Goal: Information Seeking & Learning: Understand process/instructions

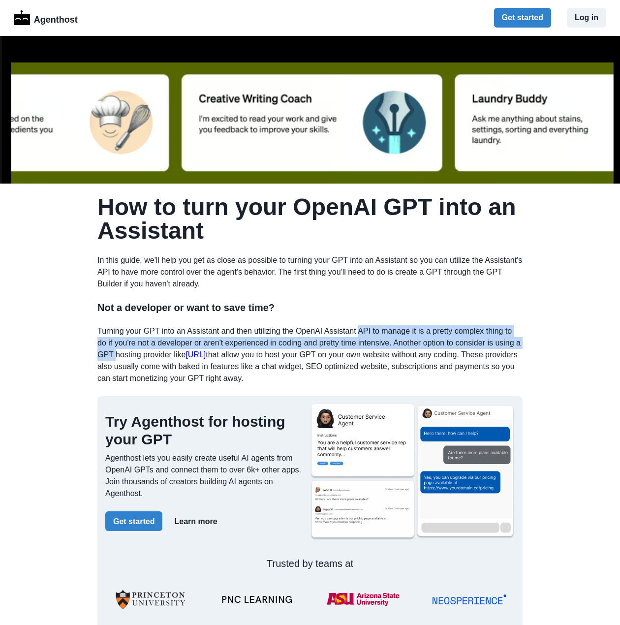
drag, startPoint x: 356, startPoint y: 334, endPoint x: 120, endPoint y: 358, distance: 237.5
click at [120, 358] on p "Turning your GPT into an Assistant and then utilizing the OpenAI Assistant API …" at bounding box center [309, 354] width 425 height 59
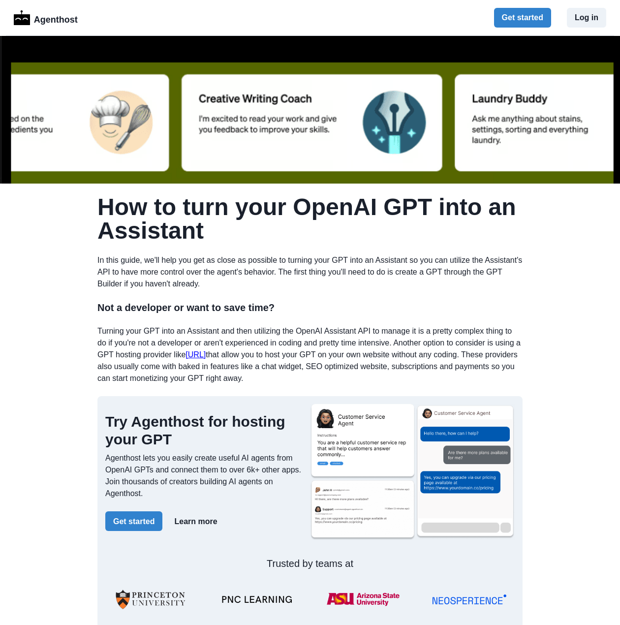
click at [111, 364] on p "Turning your GPT into an Assistant and then utilizing the OpenAI Assistant API …" at bounding box center [309, 354] width 425 height 59
drag, startPoint x: 95, startPoint y: 372, endPoint x: 441, endPoint y: 375, distance: 346.0
click at [357, 381] on p "Turning your GPT into an Assistant and then utilizing the OpenAI Assistant API …" at bounding box center [309, 354] width 425 height 59
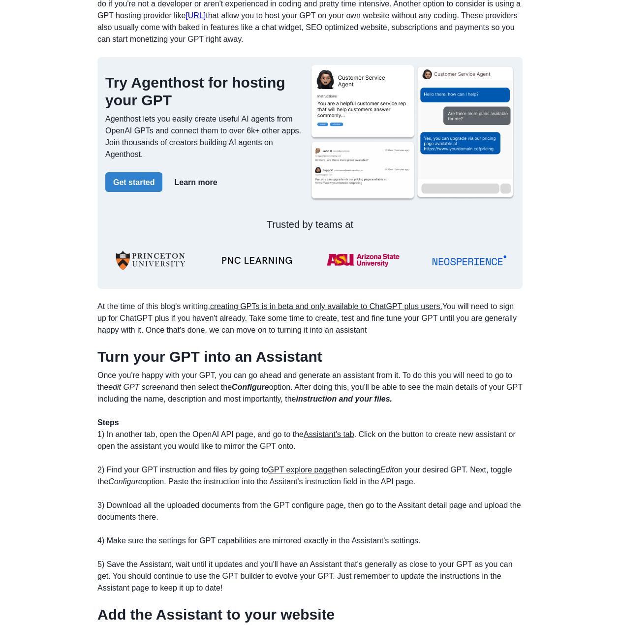
scroll to position [345, 0]
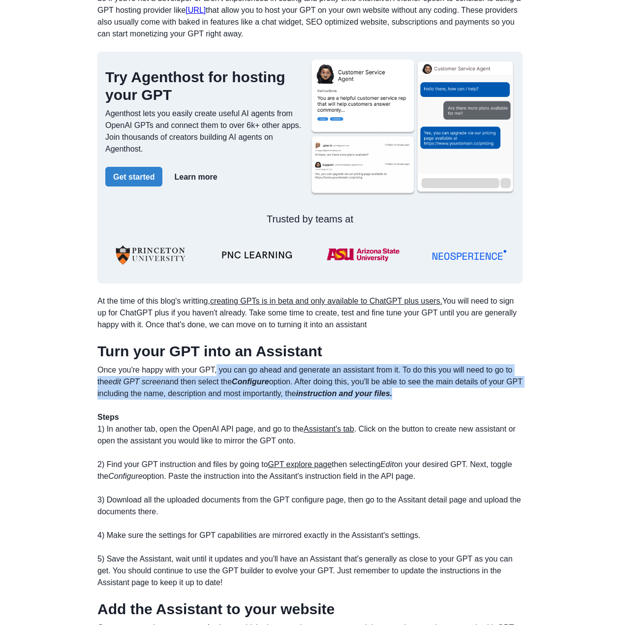
drag, startPoint x: 216, startPoint y: 372, endPoint x: 415, endPoint y: 396, distance: 200.8
click at [415, 396] on p "Once you're happy with your GPT, you can go ahead and generate an assistant fro…" at bounding box center [309, 476] width 425 height 224
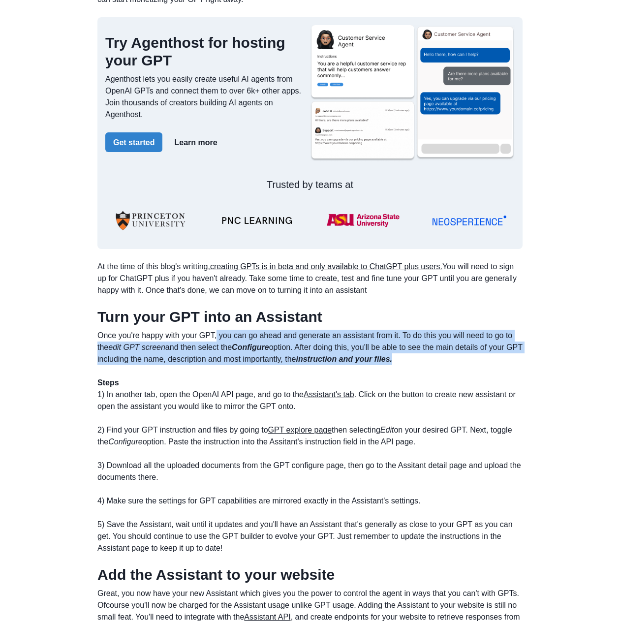
scroll to position [394, 0]
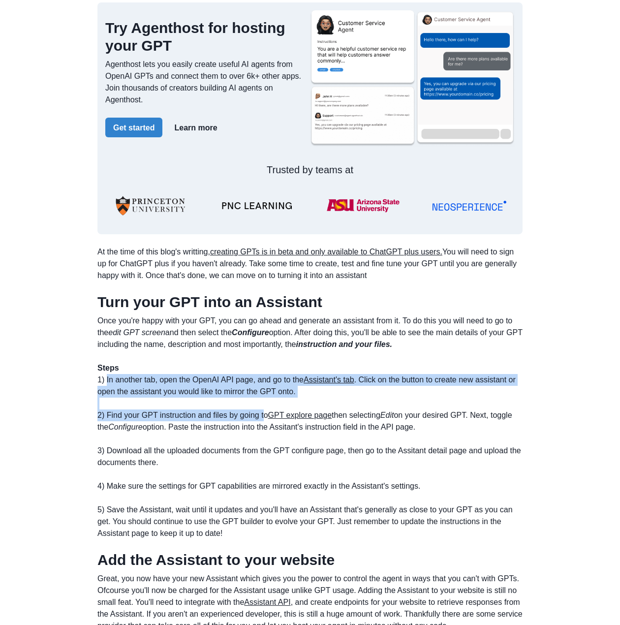
drag, startPoint x: 105, startPoint y: 379, endPoint x: 263, endPoint y: 415, distance: 161.5
click at [263, 415] on p "Once you're happy with your GPT, you can go ahead and generate an assistant fro…" at bounding box center [309, 427] width 425 height 224
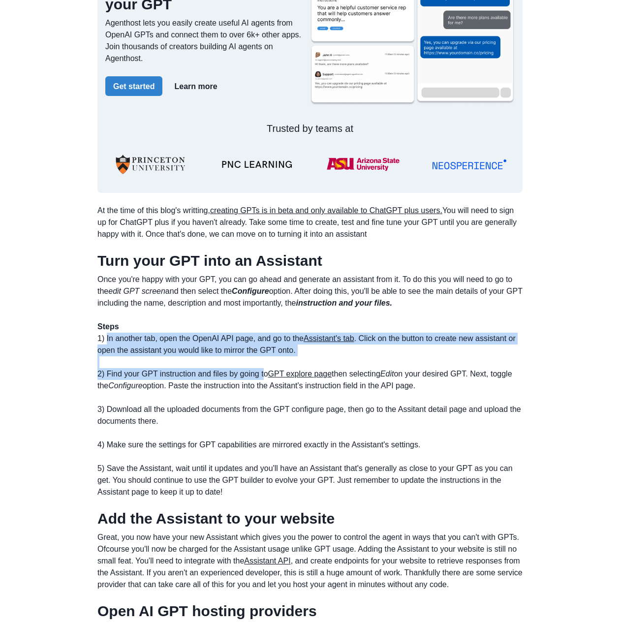
scroll to position [492, 0]
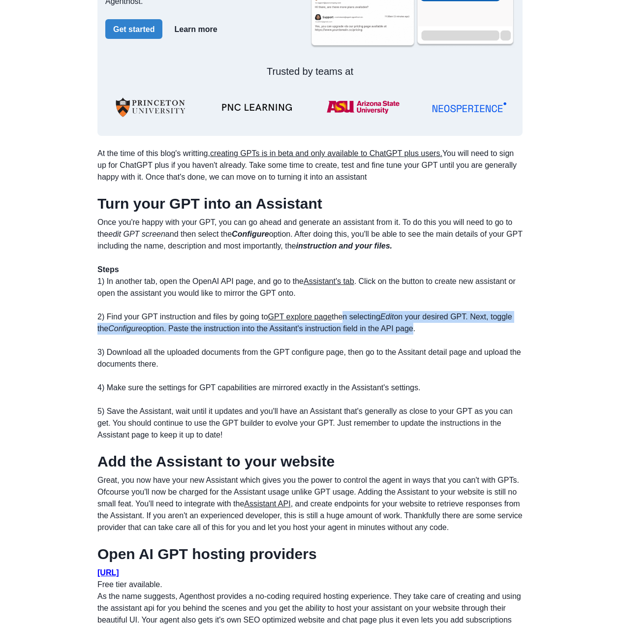
drag, startPoint x: 340, startPoint y: 318, endPoint x: 413, endPoint y: 327, distance: 74.4
click at [413, 327] on p "Once you're happy with your GPT, you can go ahead and generate an assistant fro…" at bounding box center [309, 329] width 425 height 224
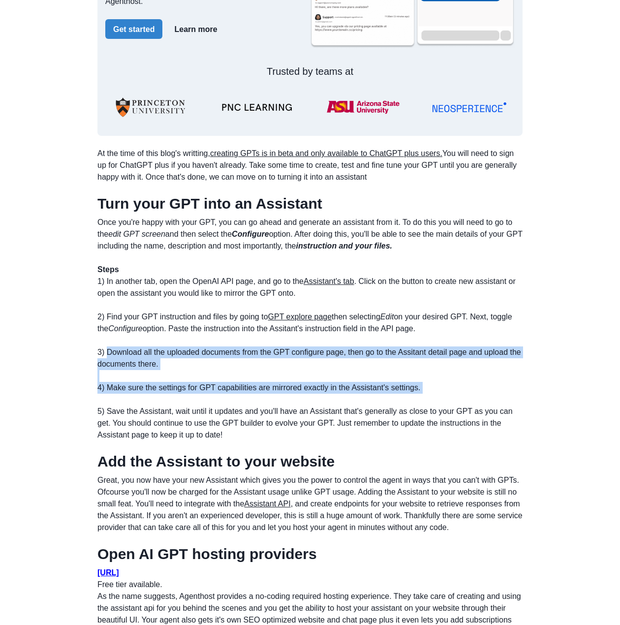
drag, startPoint x: 109, startPoint y: 352, endPoint x: 423, endPoint y: 395, distance: 317.0
click at [423, 395] on p "Once you're happy with your GPT, you can go ahead and generate an assistant fro…" at bounding box center [309, 329] width 425 height 224
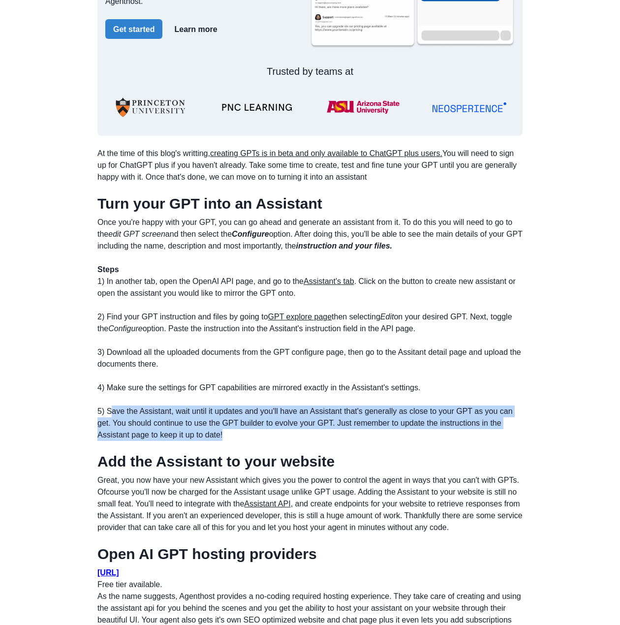
drag, startPoint x: 165, startPoint y: 412, endPoint x: 439, endPoint y: 435, distance: 274.6
click at [439, 435] on p "Once you're happy with your GPT, you can go ahead and generate an assistant fro…" at bounding box center [309, 329] width 425 height 224
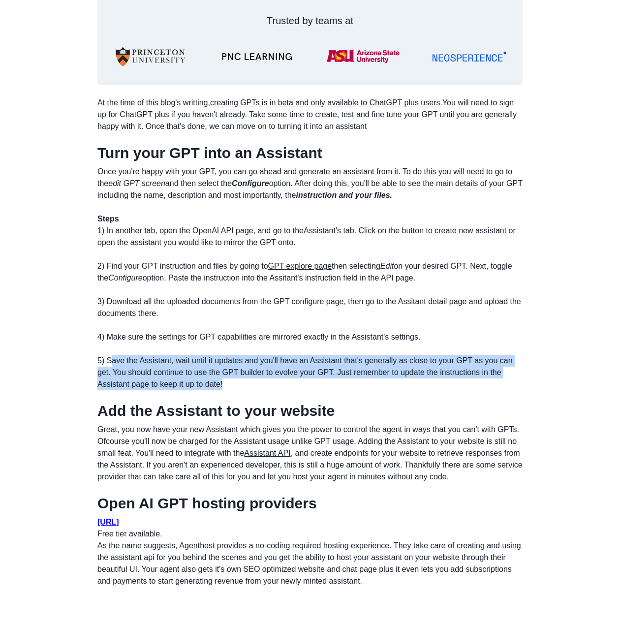
scroll to position [591, 0]
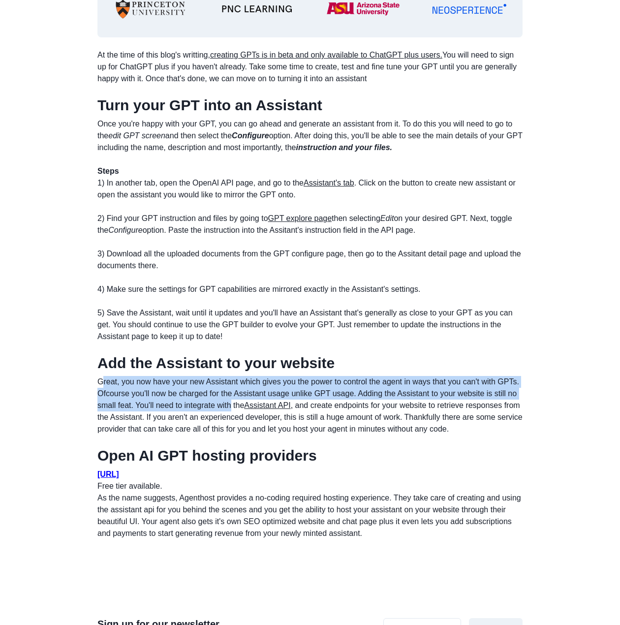
drag, startPoint x: 102, startPoint y: 382, endPoint x: 234, endPoint y: 408, distance: 134.4
click at [234, 408] on p "Great, you now have your new Assistant which gives you the power to control the…" at bounding box center [309, 405] width 425 height 59
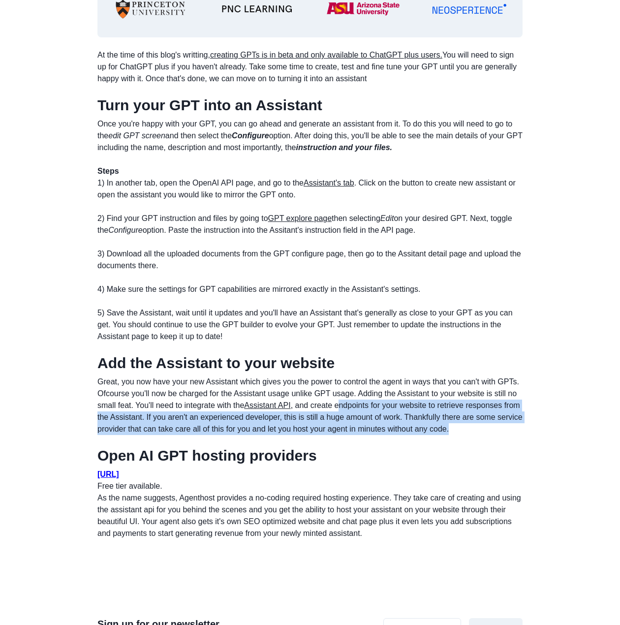
drag, startPoint x: 338, startPoint y: 405, endPoint x: 471, endPoint y: 425, distance: 135.4
click at [475, 425] on p "Great, you now have your new Assistant which gives you the power to control the…" at bounding box center [309, 405] width 425 height 59
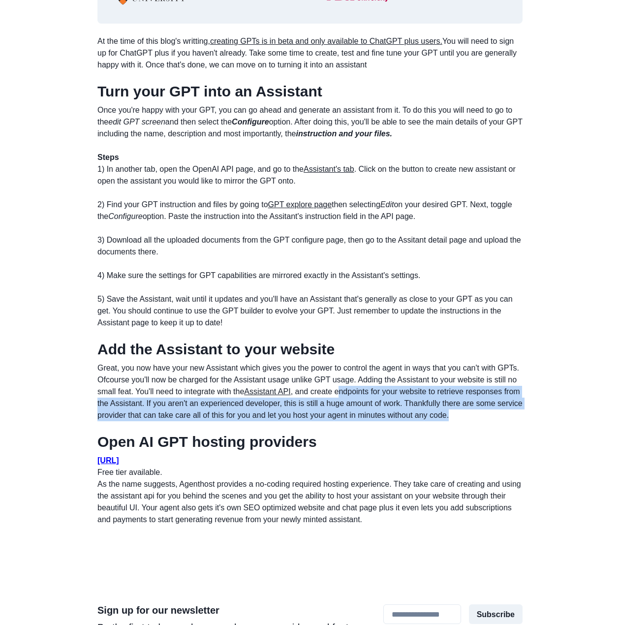
scroll to position [640, 0]
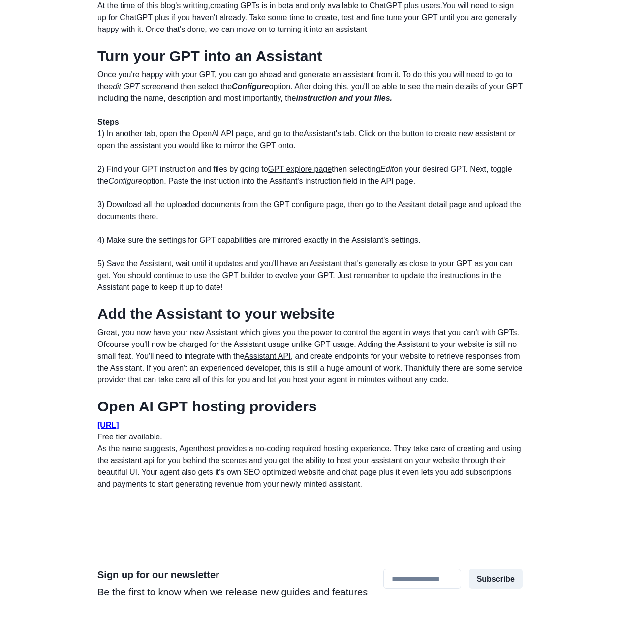
click at [198, 402] on h1 "Open AI GPT hosting providers" at bounding box center [309, 407] width 425 height 18
drag, startPoint x: 265, startPoint y: 356, endPoint x: 224, endPoint y: 373, distance: 44.1
click at [224, 373] on p "Great, you now have your new Assistant which gives you the power to control the…" at bounding box center [309, 356] width 425 height 59
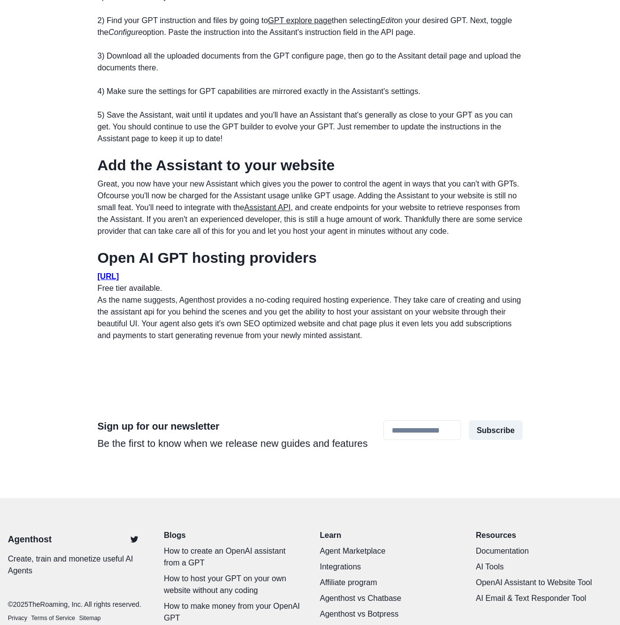
scroll to position [721, 0]
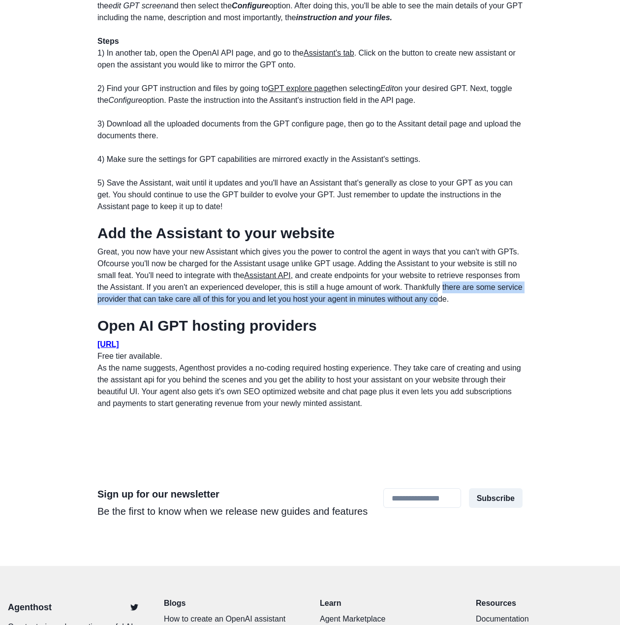
drag, startPoint x: 442, startPoint y: 290, endPoint x: 440, endPoint y: 306, distance: 15.9
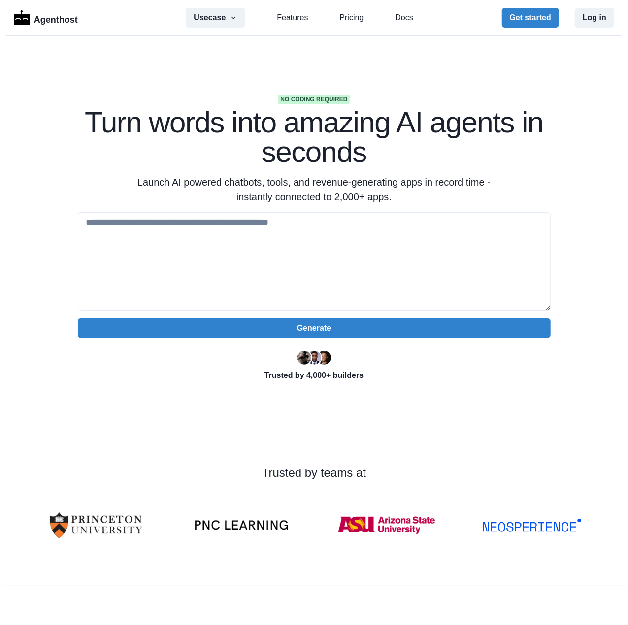
click at [348, 23] on link "Pricing" at bounding box center [352, 18] width 24 height 12
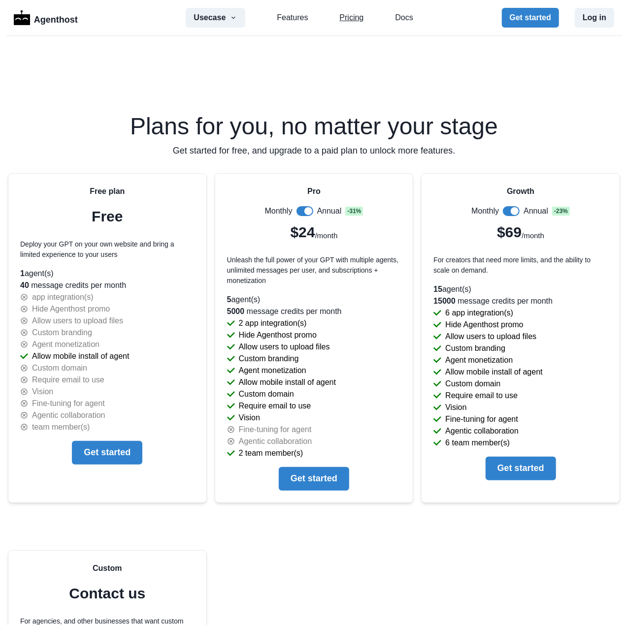
scroll to position [1999, 0]
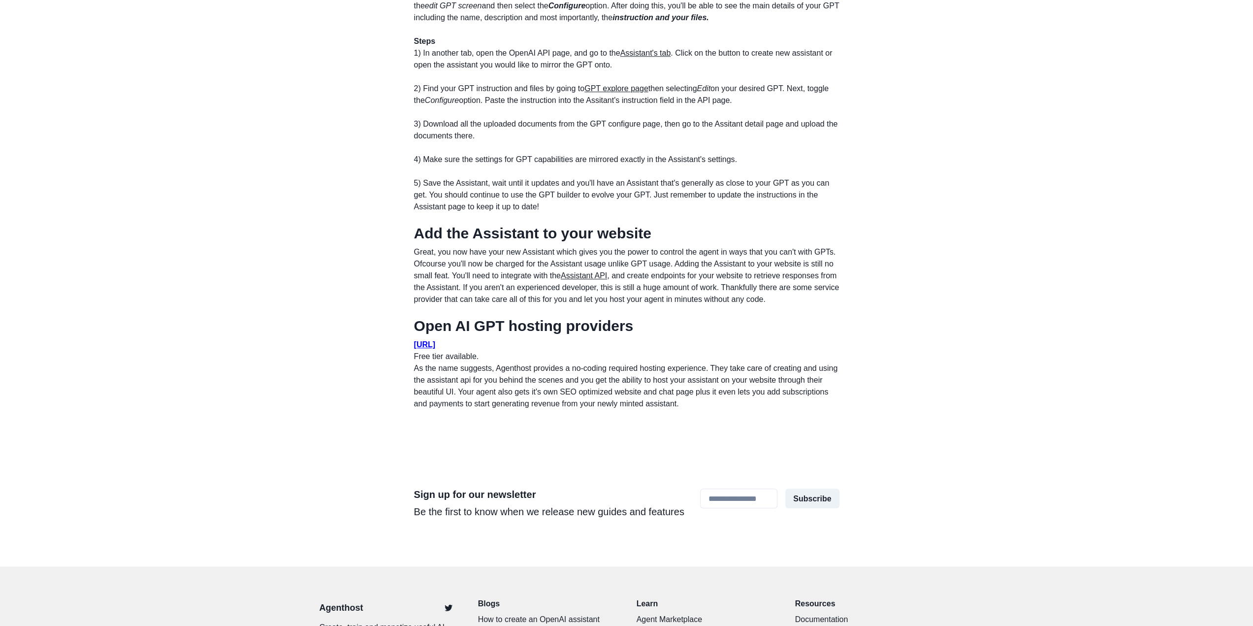
scroll to position [721, 0]
